Goal: Information Seeking & Learning: Learn about a topic

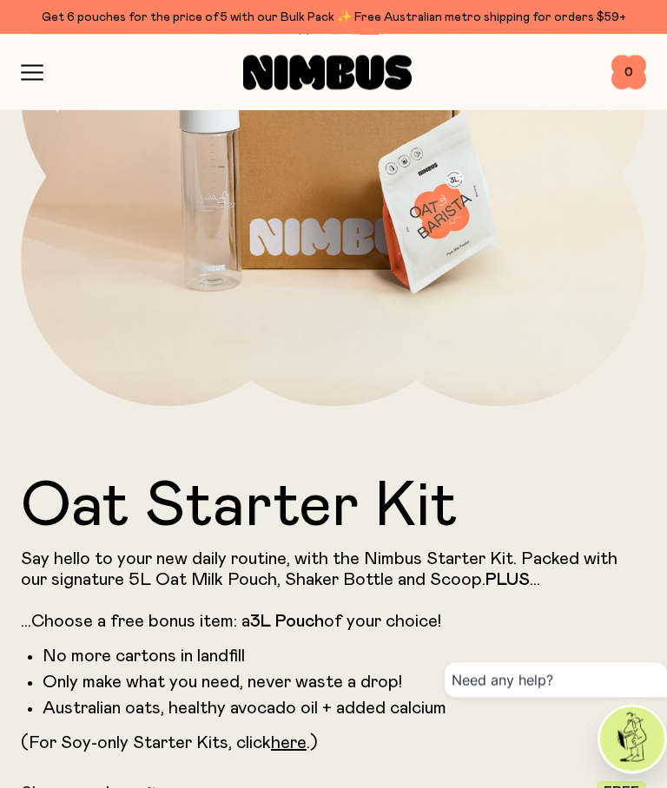
scroll to position [356, 0]
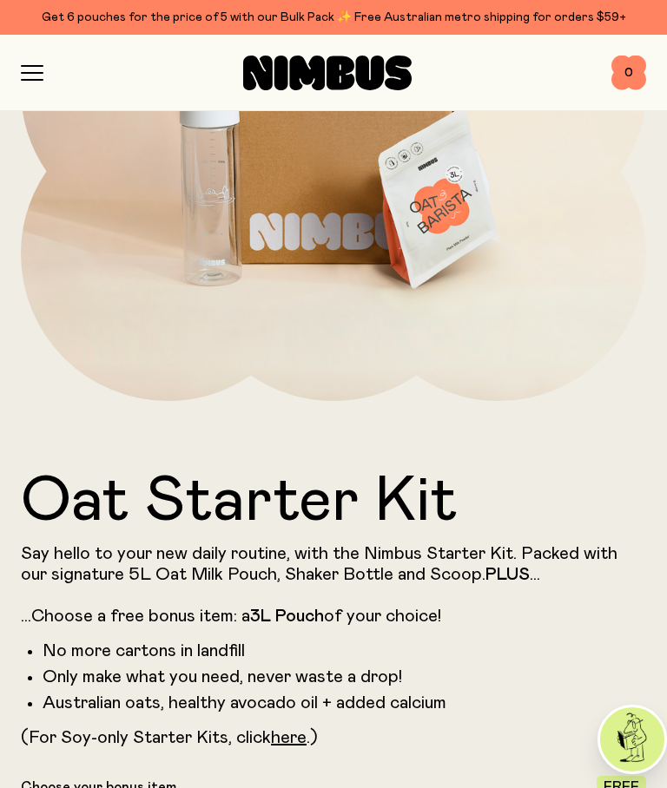
click at [37, 69] on icon "button" at bounding box center [32, 73] width 23 height 16
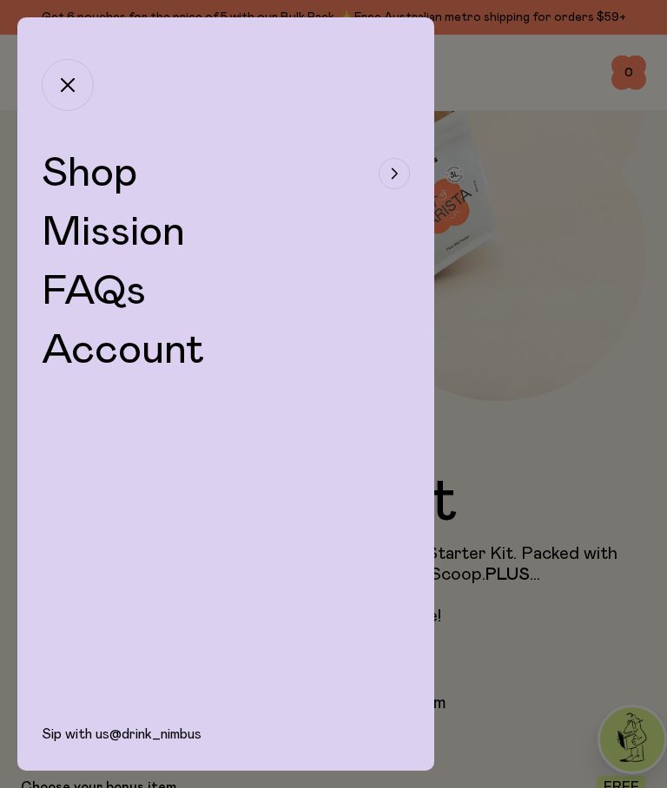
click at [96, 167] on span "Shop" at bounding box center [90, 174] width 96 height 42
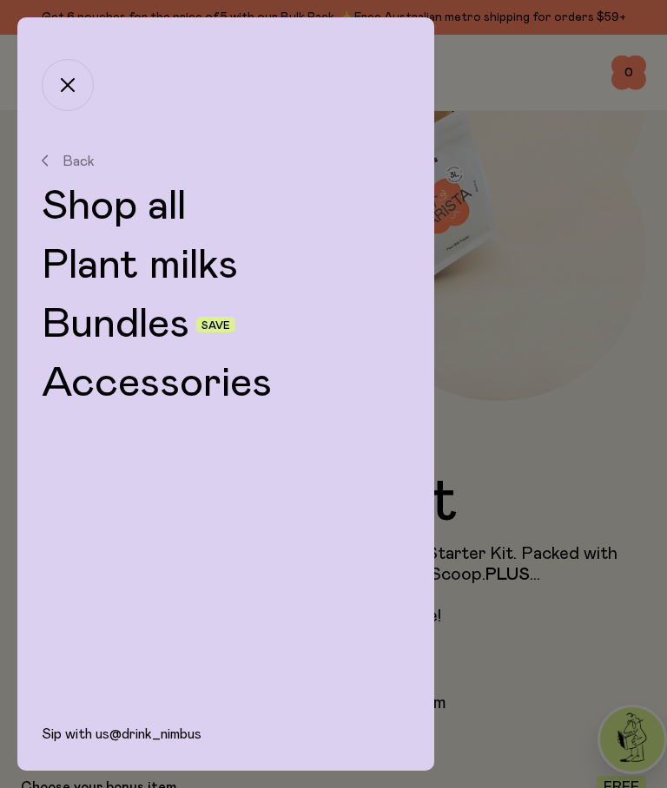
click at [128, 270] on link "Plant milks" at bounding box center [226, 266] width 368 height 42
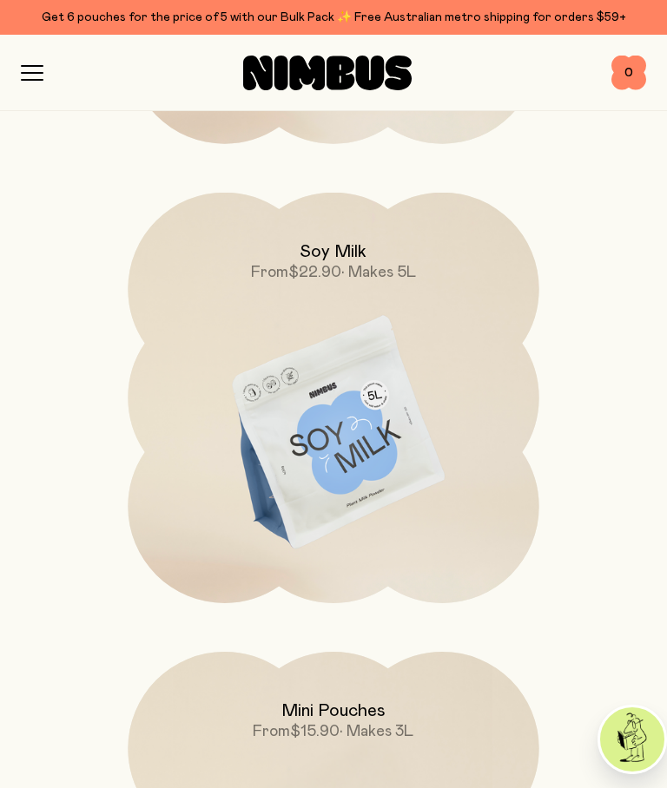
scroll to position [1092, 0]
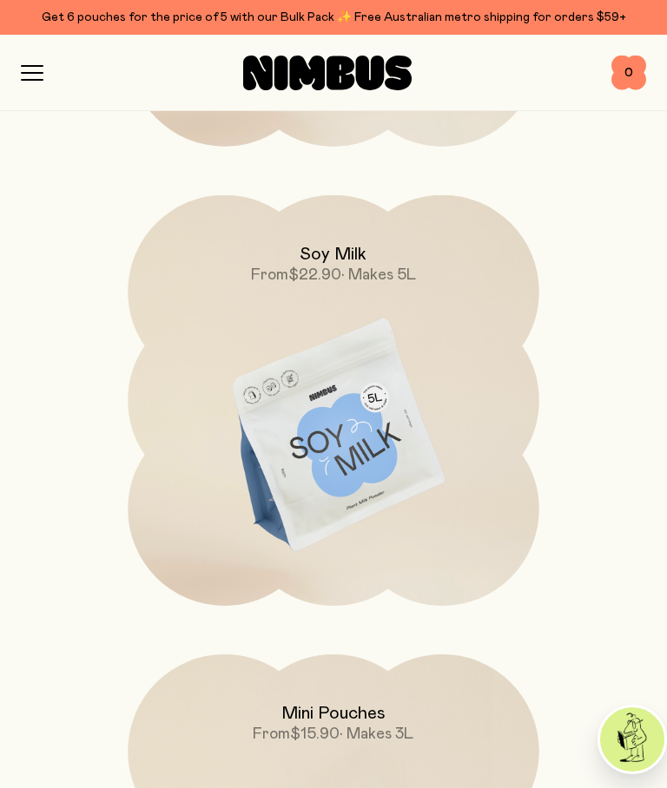
click at [306, 440] on img at bounding box center [333, 436] width 411 height 483
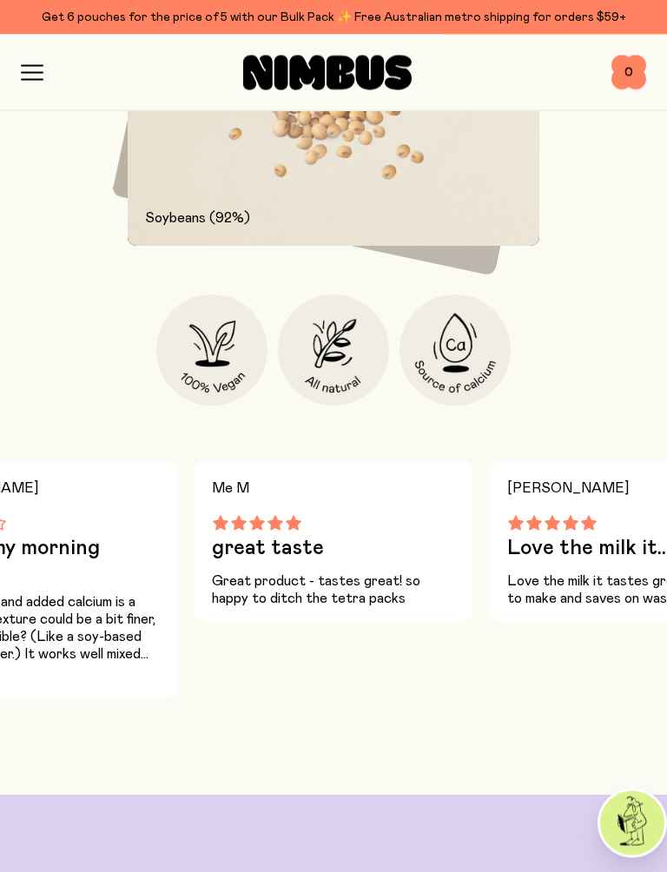
scroll to position [2018, 0]
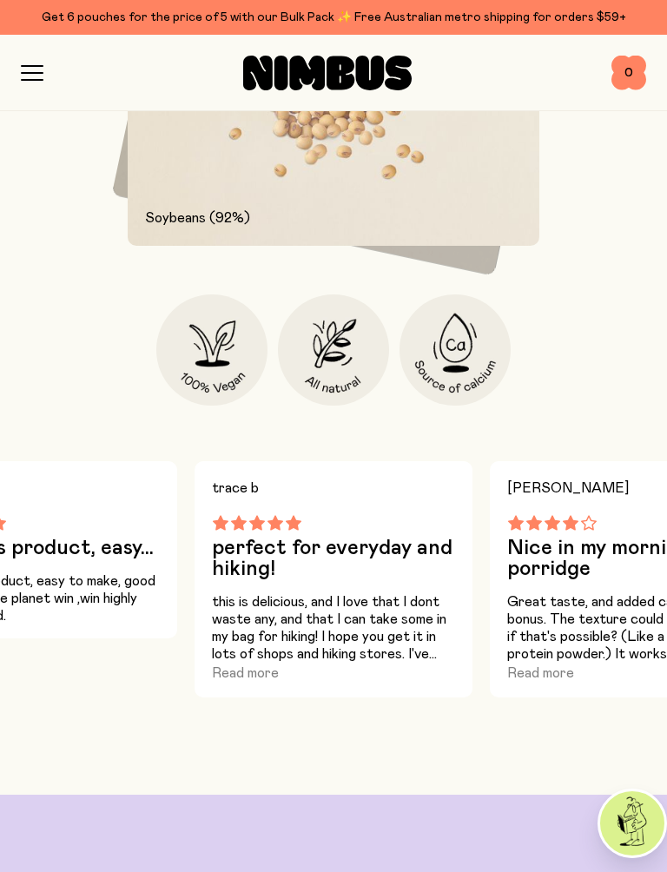
click at [244, 673] on button "Read more" at bounding box center [245, 672] width 67 height 21
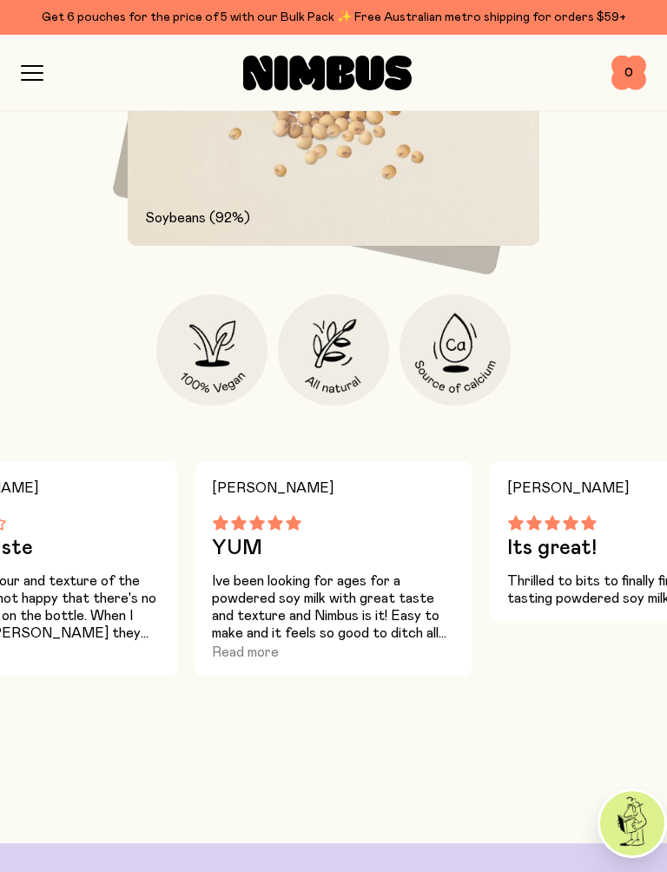
click at [232, 651] on button "Read more" at bounding box center [245, 652] width 67 height 21
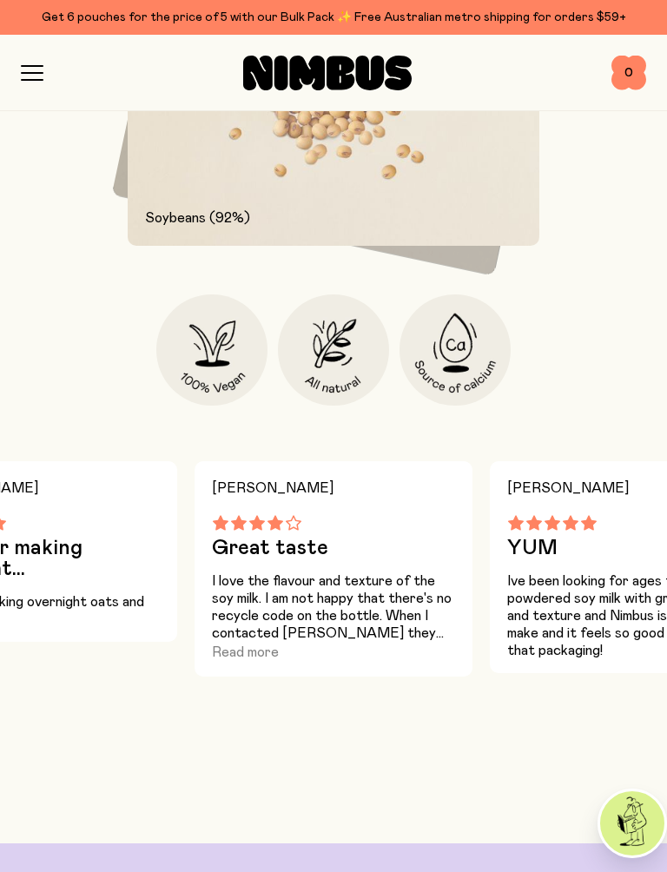
click at [239, 658] on button "Read more" at bounding box center [245, 652] width 67 height 21
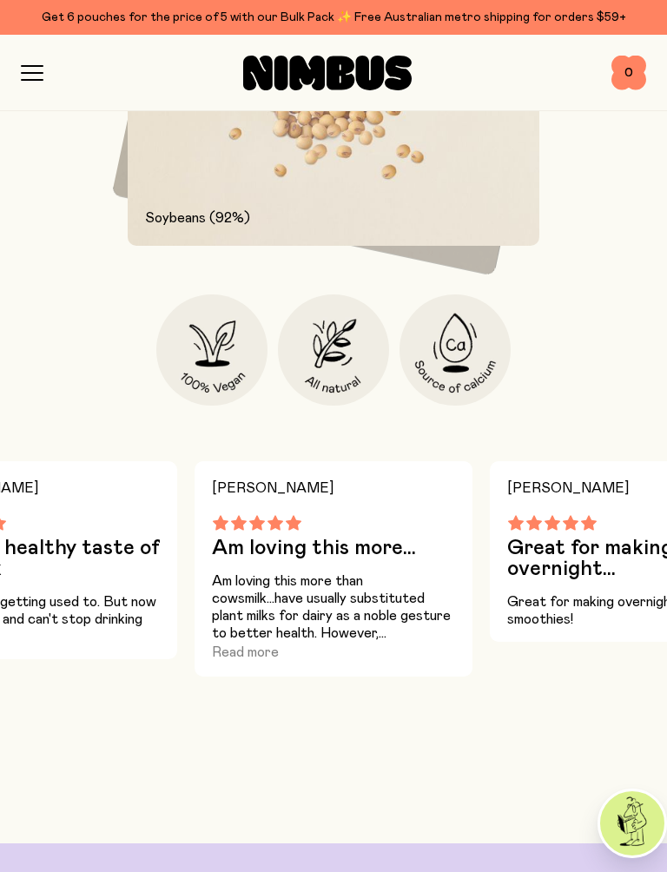
click at [224, 648] on button "Read more" at bounding box center [245, 652] width 67 height 21
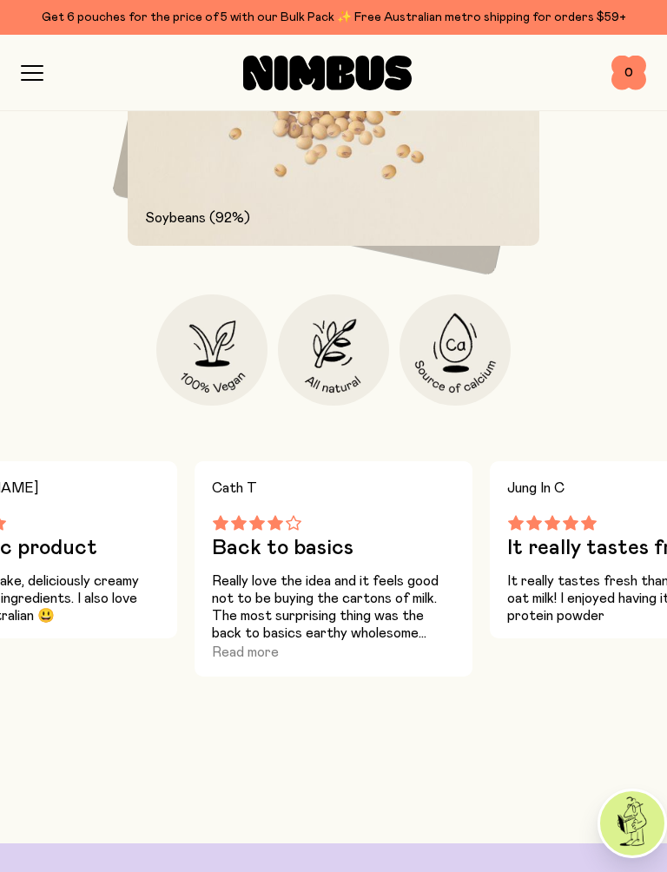
click at [228, 654] on button "Read more" at bounding box center [245, 652] width 67 height 21
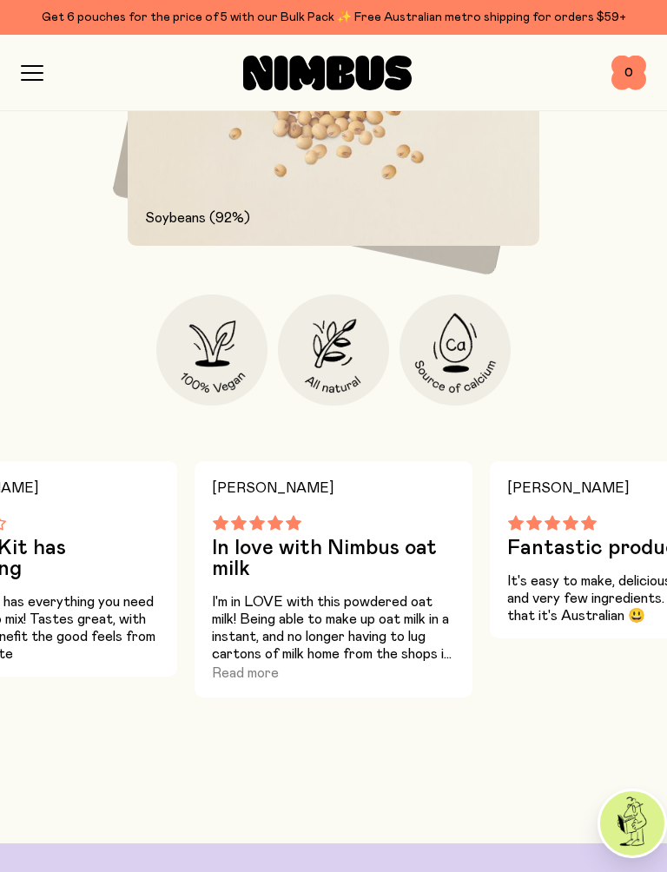
click at [236, 675] on button "Read more" at bounding box center [245, 672] width 67 height 21
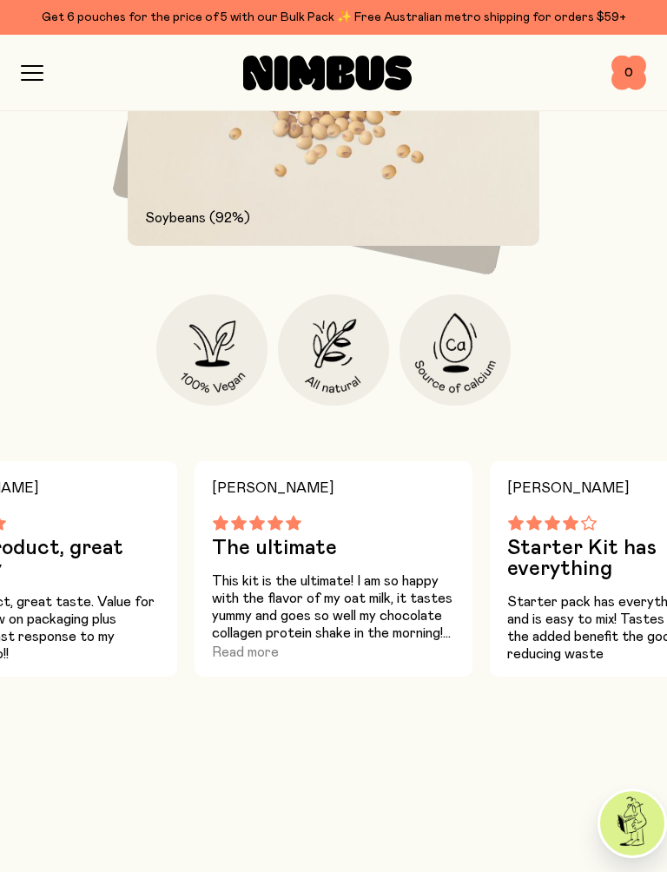
click at [227, 647] on button "Read more" at bounding box center [245, 652] width 67 height 21
